Goal: Find contact information: Find contact information

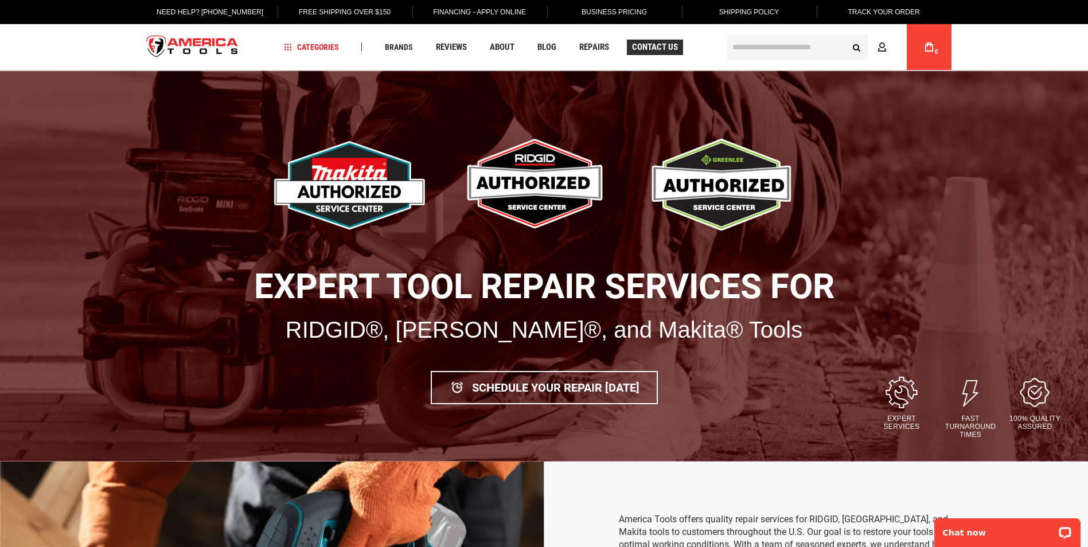
click at [647, 47] on span "Contact Us" at bounding box center [655, 47] width 46 height 9
